Goal: Task Accomplishment & Management: Use online tool/utility

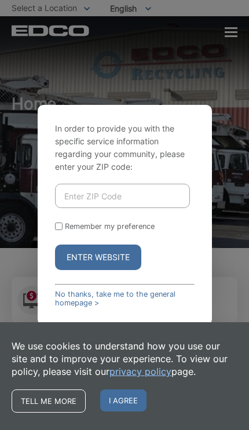
click at [131, 193] on input "Enter ZIP Code" at bounding box center [122, 196] width 135 height 24
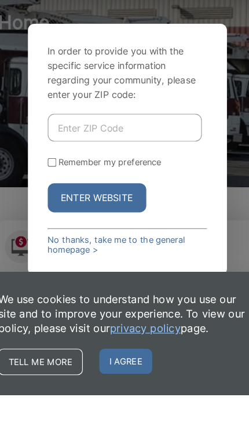
type input "92078"
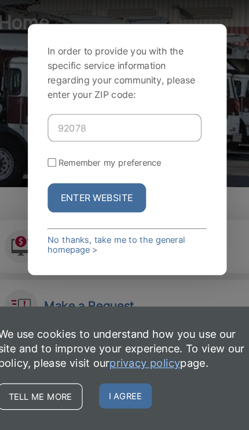
click at [111, 214] on button "Enter Website" at bounding box center [98, 227] width 86 height 26
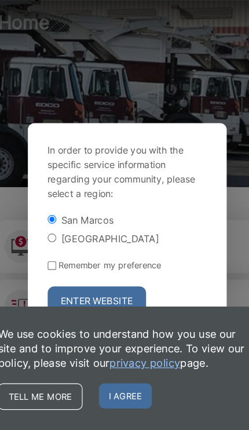
click at [96, 304] on button "Enter Website" at bounding box center [98, 317] width 86 height 26
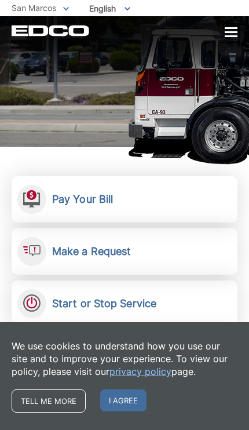
scroll to position [102, 0]
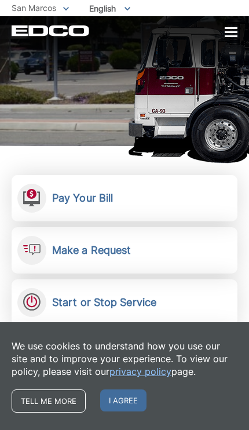
click at [193, 198] on link "Pay Your Bill View, pay, and manage your bill online." at bounding box center [125, 198] width 226 height 46
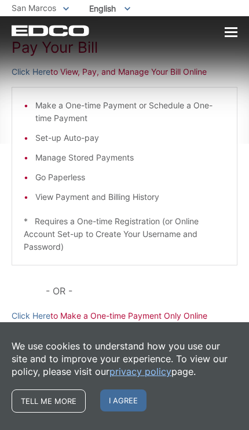
scroll to position [78, 0]
click at [34, 321] on link "Click Here" at bounding box center [31, 315] width 39 height 13
